Goal: Information Seeking & Learning: Find specific fact

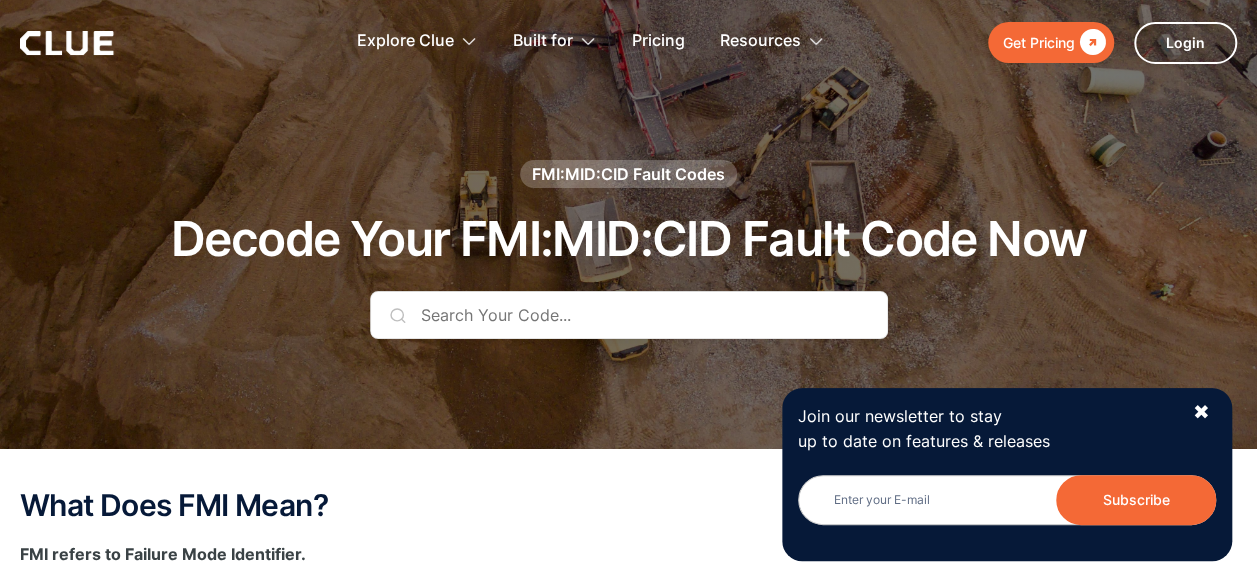
click at [548, 313] on input "text" at bounding box center [629, 315] width 518 height 48
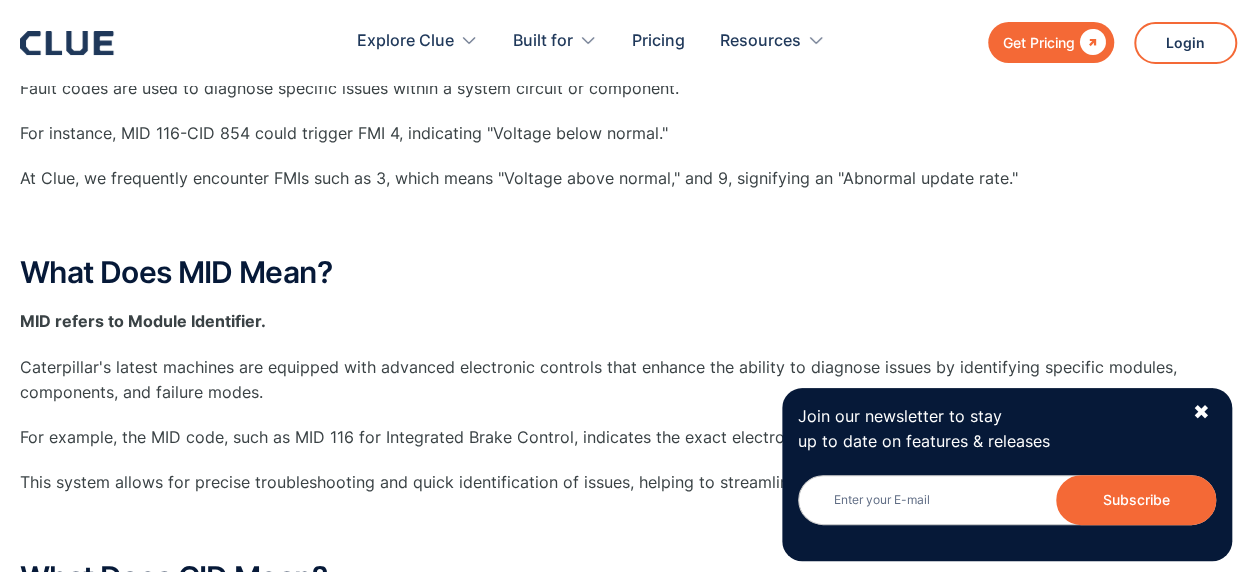
scroll to position [539, 0]
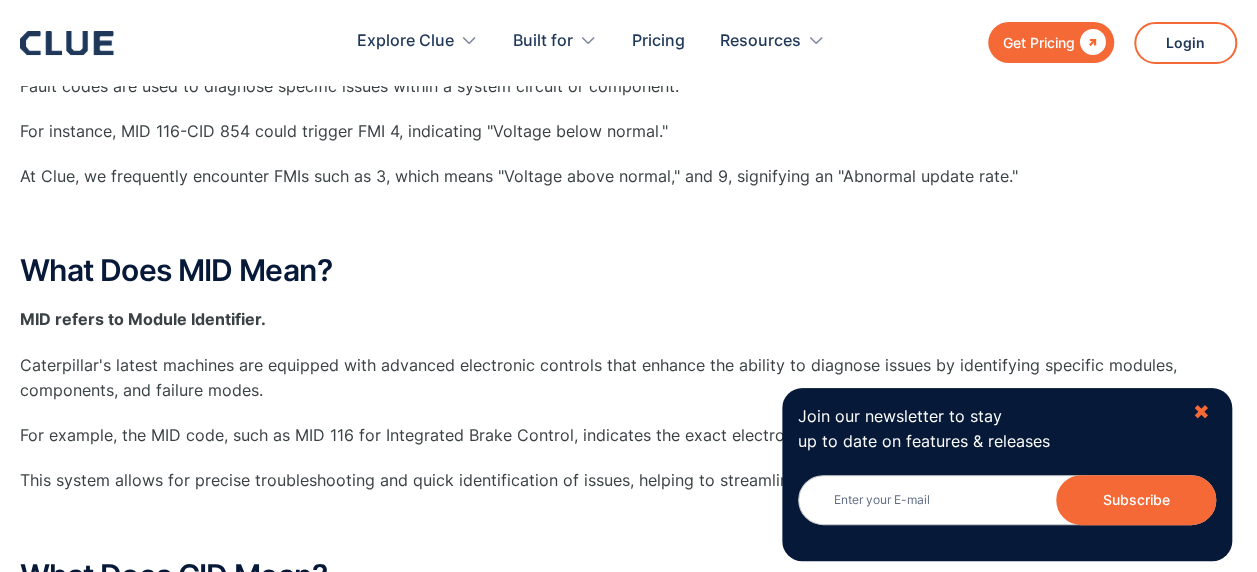
click at [1204, 413] on div "✖" at bounding box center [1200, 412] width 17 height 25
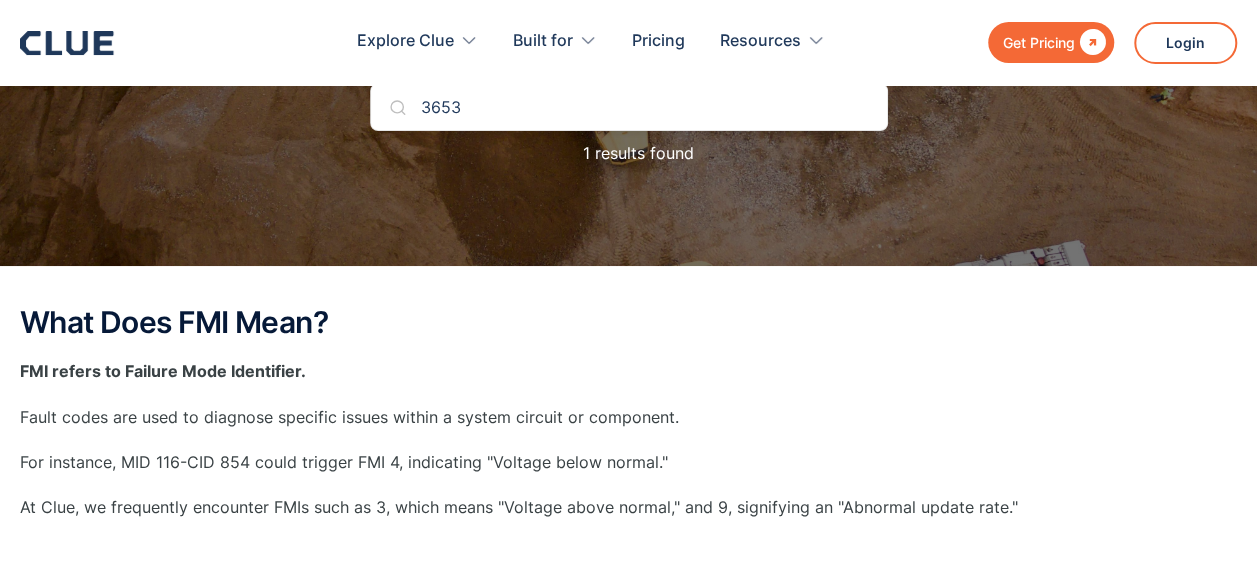
scroll to position [211, 0]
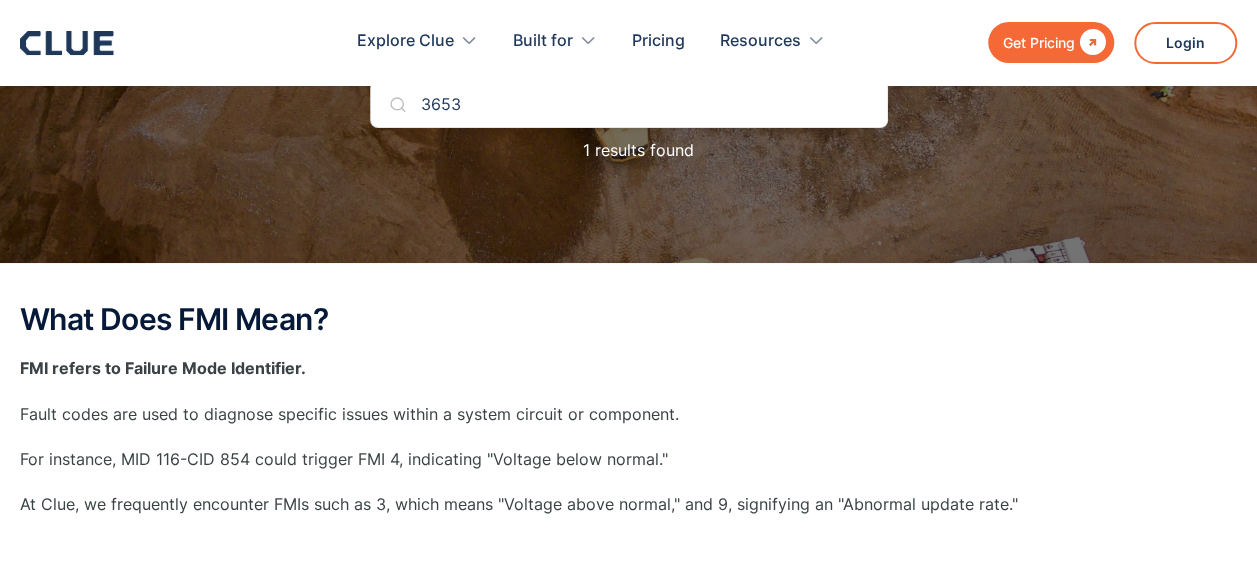
click at [532, 116] on input "3653" at bounding box center [629, 104] width 518 height 48
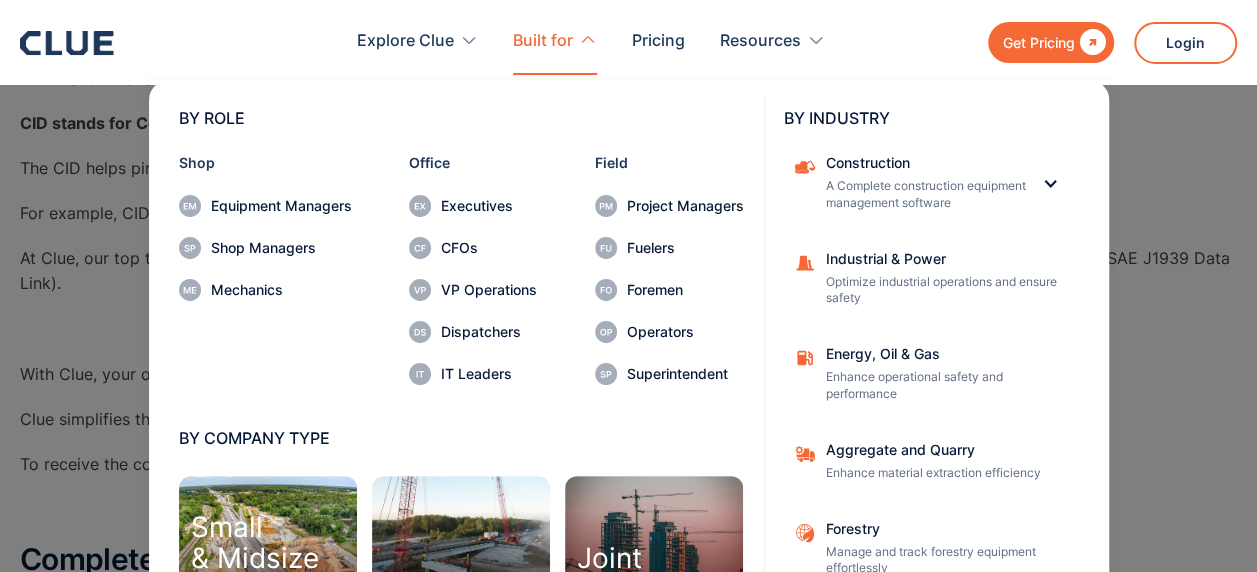
scroll to position [74, 0]
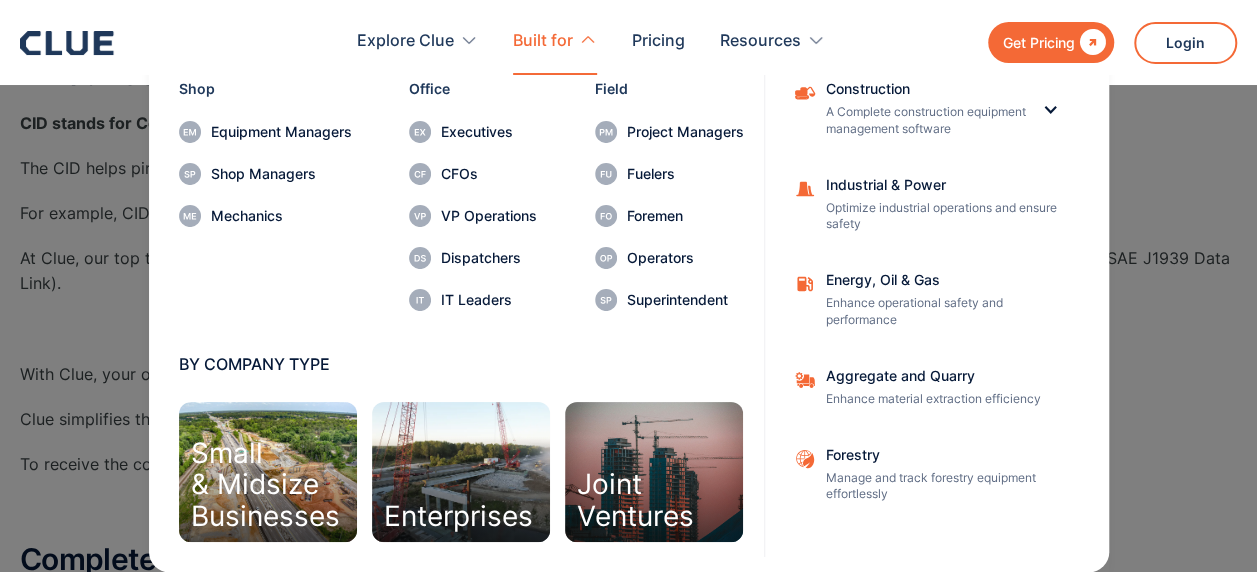
click at [48, 336] on nav "BY ROLE Shop Equipment Managers Shop Managers Mechanics Office Executives CFOs …" at bounding box center [628, 323] width 1217 height 497
click at [1085, 191] on div "BY INDUSTRY Construction A Complete construction equipment management software …" at bounding box center [929, 289] width 330 height 536
click at [1160, 162] on nav "BY ROLE Shop Equipment Managers Shop Managers Mechanics Office Executives CFOs …" at bounding box center [628, 323] width 1217 height 497
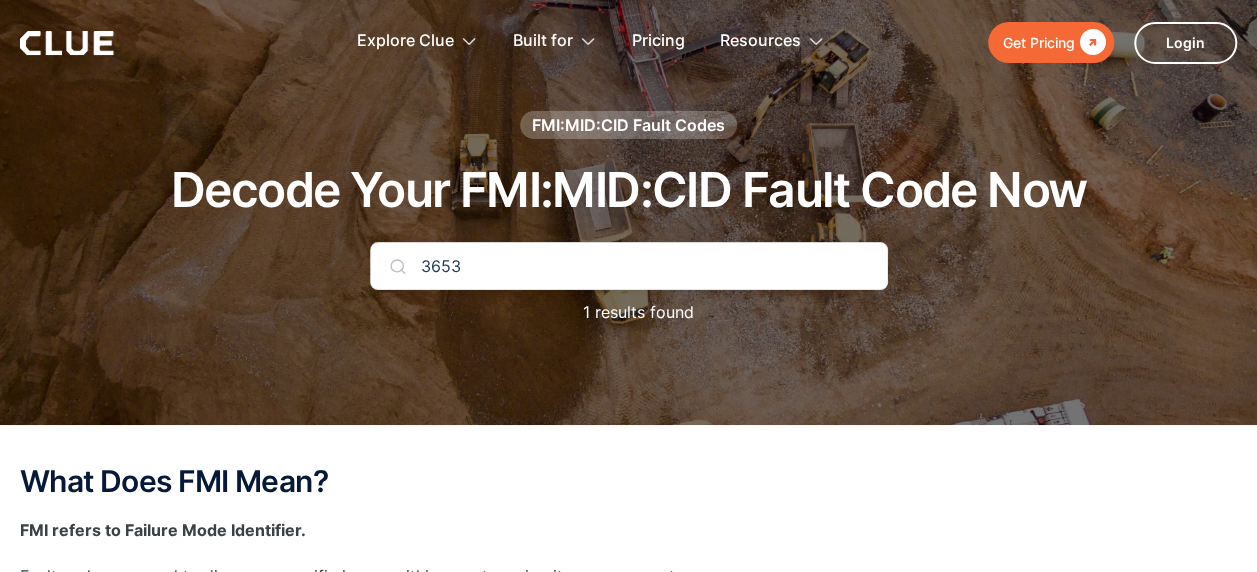
scroll to position [0, 0]
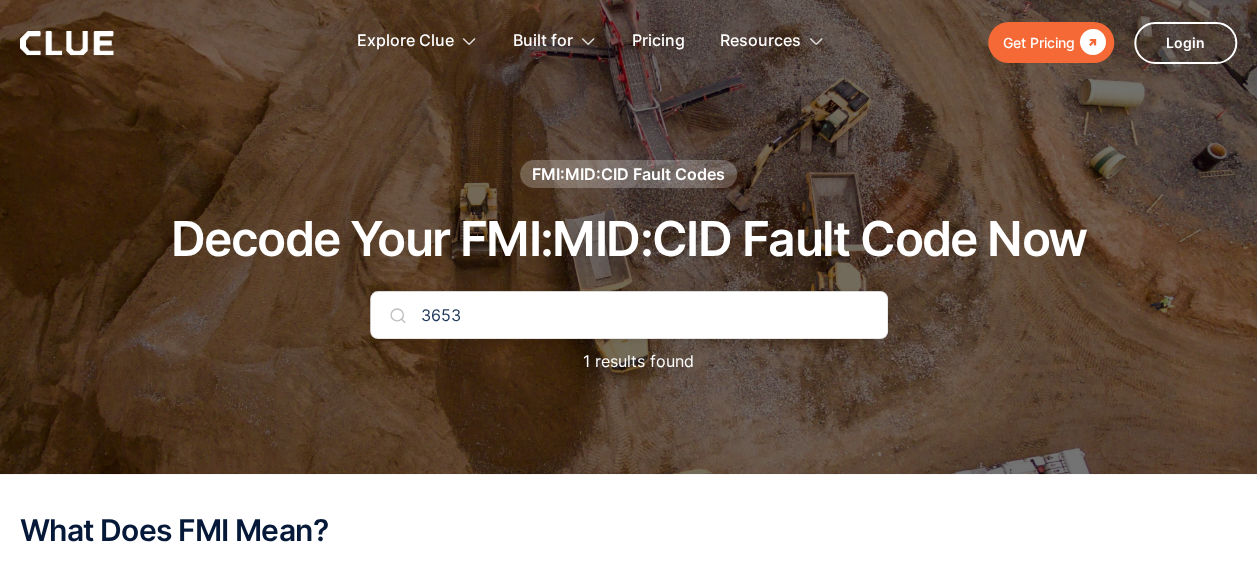
click at [528, 317] on input "3653" at bounding box center [629, 315] width 518 height 48
type input "3652"
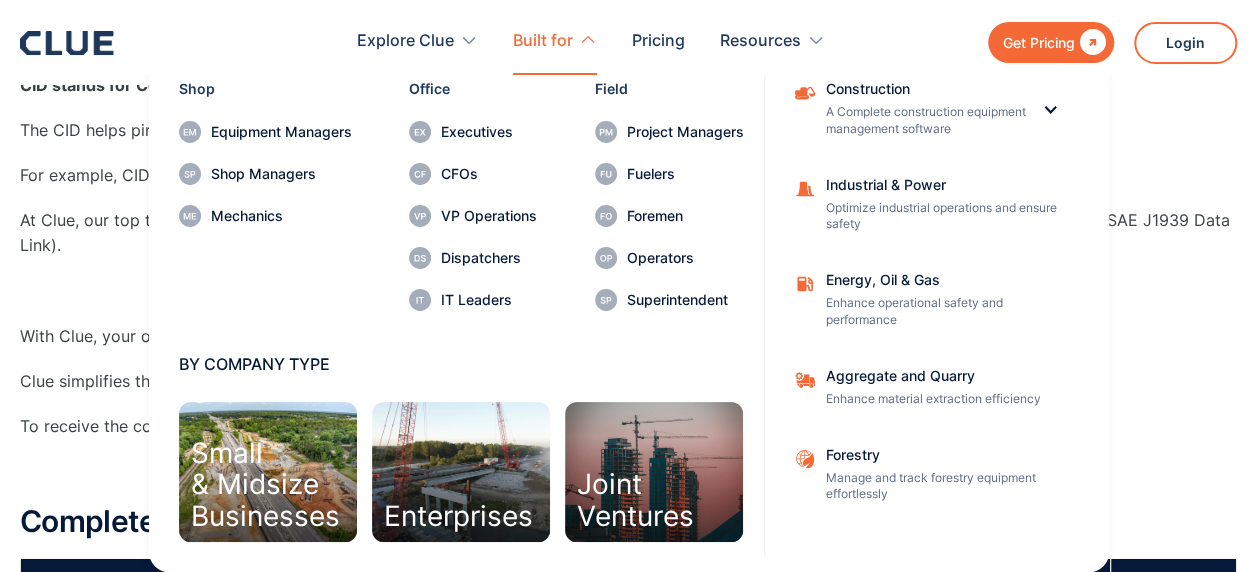
scroll to position [1062, 0]
